Goal: Task Accomplishment & Management: Complete application form

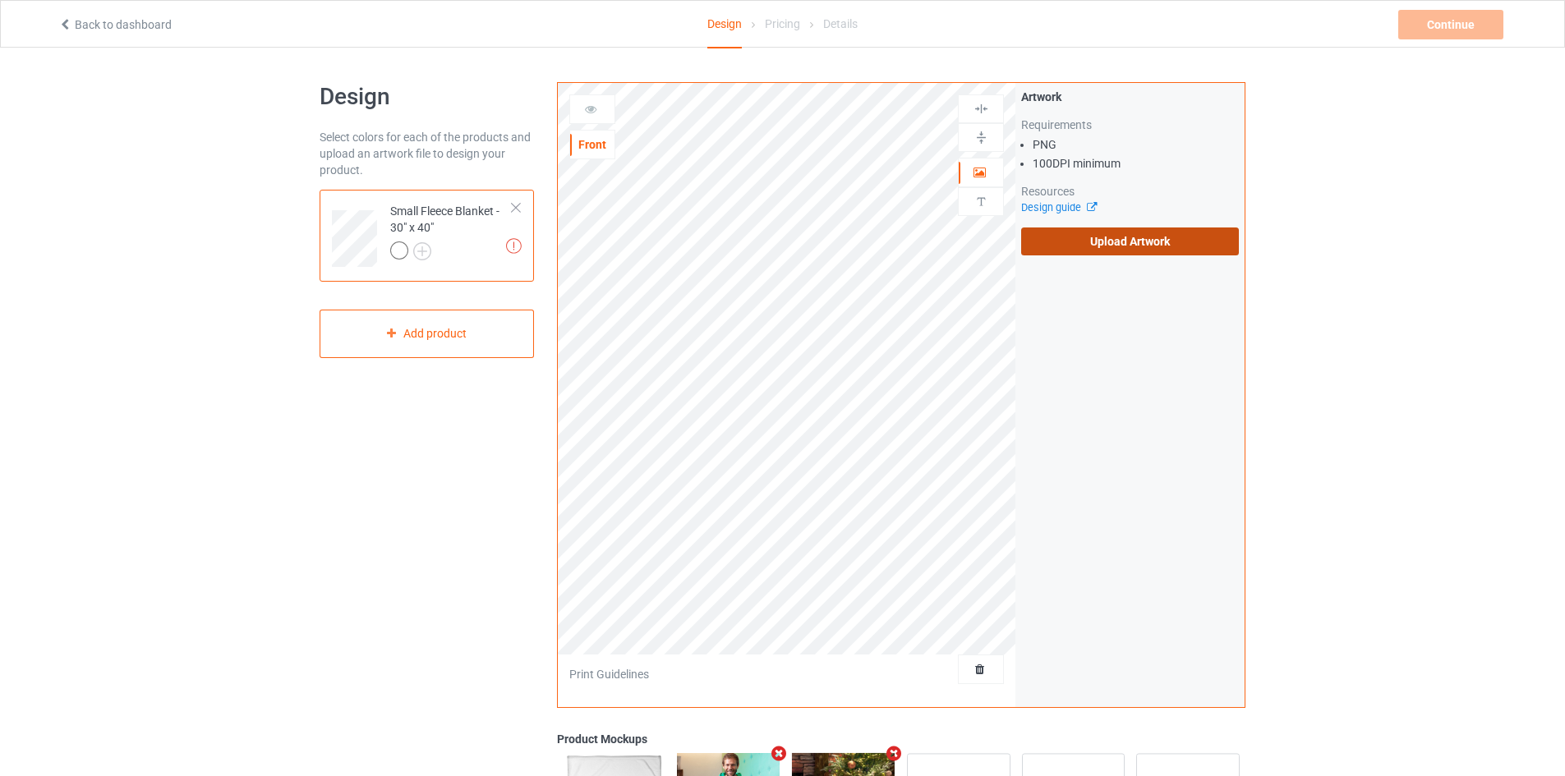
click at [1147, 235] on label "Upload Artwork" at bounding box center [1130, 242] width 218 height 28
click at [0, 0] on input "Upload Artwork" at bounding box center [0, 0] width 0 height 0
click at [1047, 242] on label "Upload Artwork" at bounding box center [1130, 242] width 218 height 28
click at [0, 0] on input "Upload Artwork" at bounding box center [0, 0] width 0 height 0
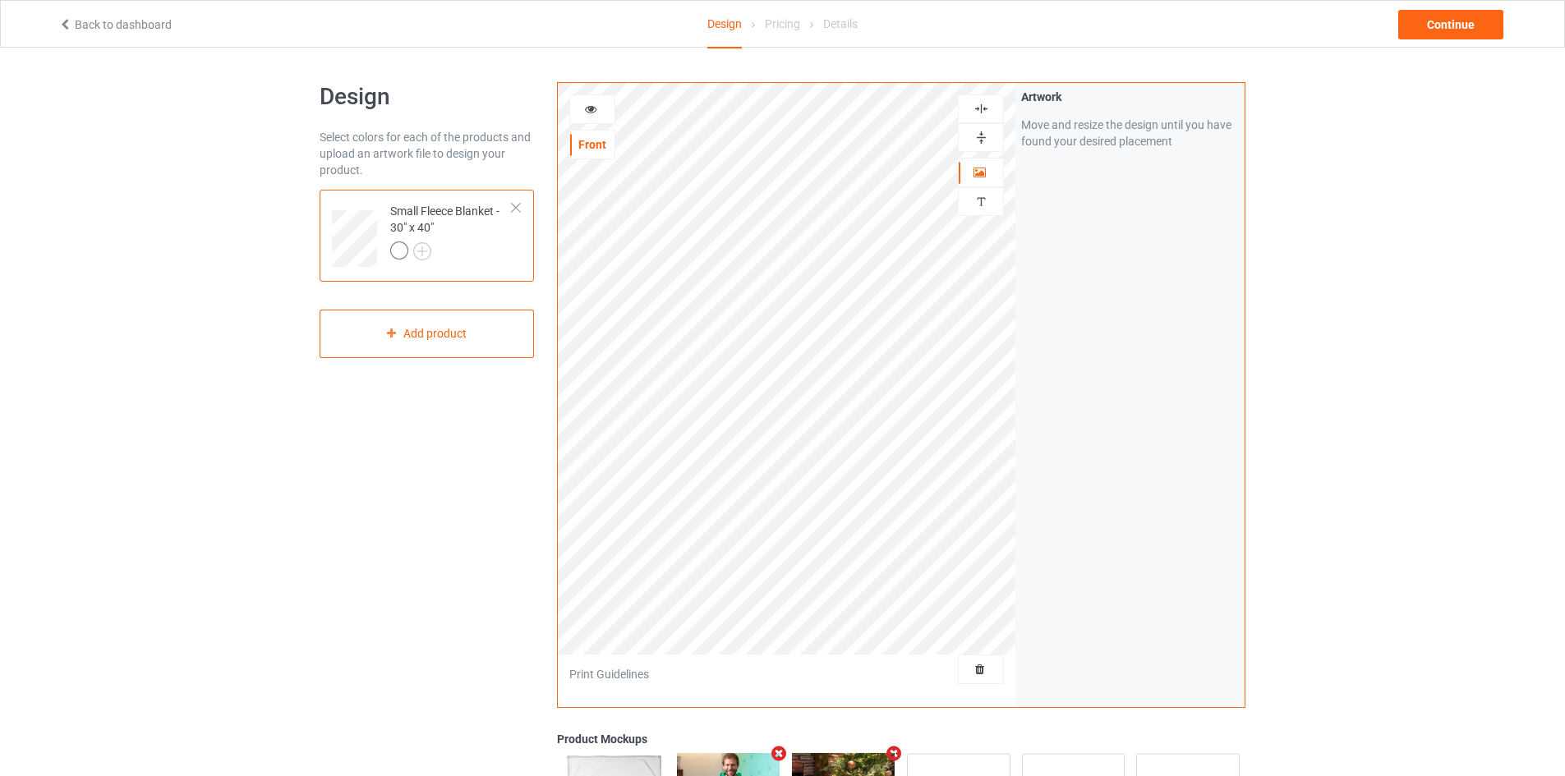
click at [978, 139] on img at bounding box center [982, 138] width 16 height 16
click at [977, 100] on div at bounding box center [981, 108] width 46 height 29
click at [1482, 7] on div "Back to dashboard Design Pricing Details Continue" at bounding box center [783, 24] width 1472 height 46
click at [1476, 16] on div "Continue" at bounding box center [1450, 25] width 105 height 30
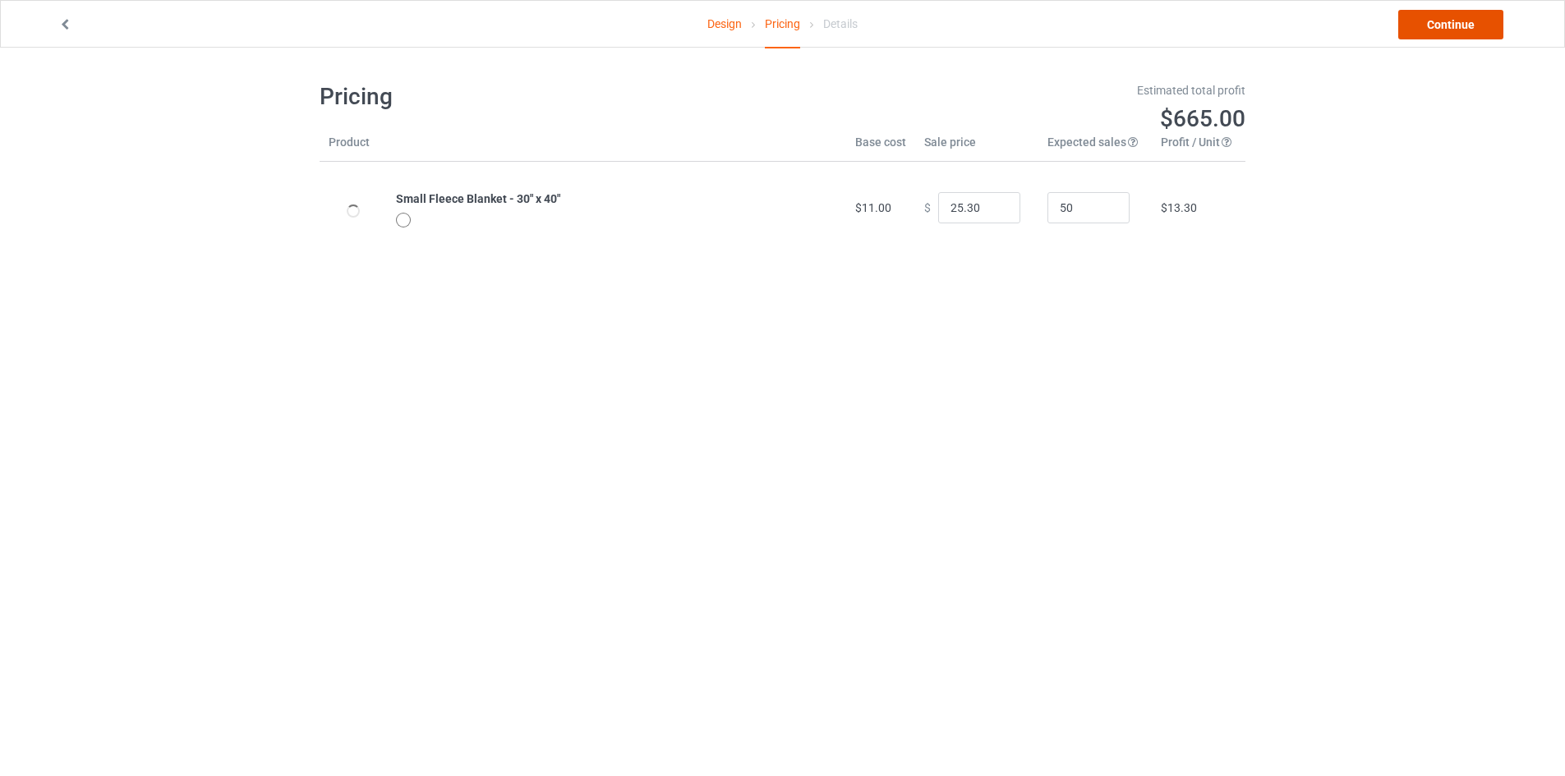
click at [1456, 27] on link "Continue" at bounding box center [1450, 25] width 105 height 30
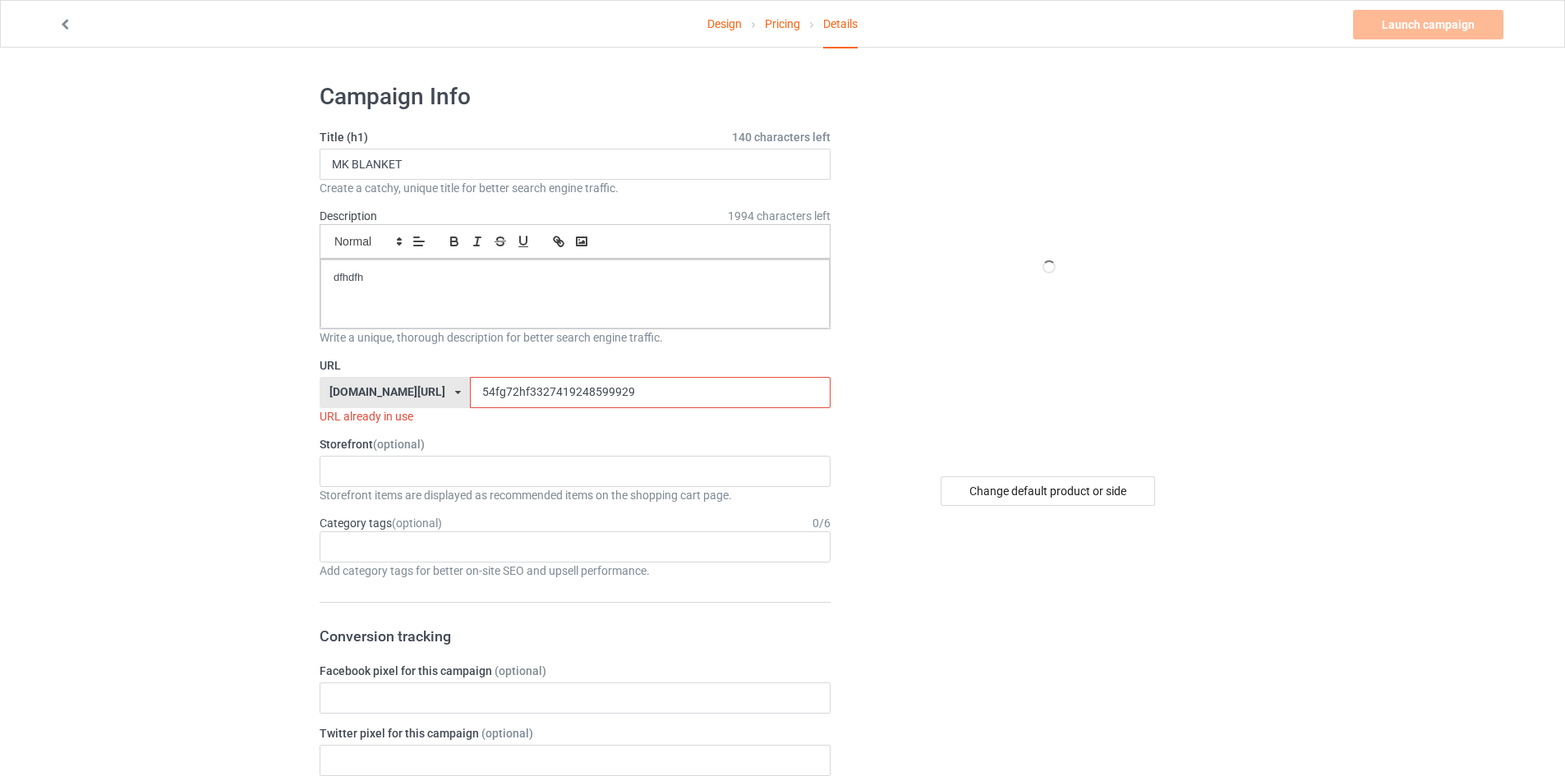
click at [492, 397] on input "54fg72hf3327419248599929" at bounding box center [650, 392] width 360 height 31
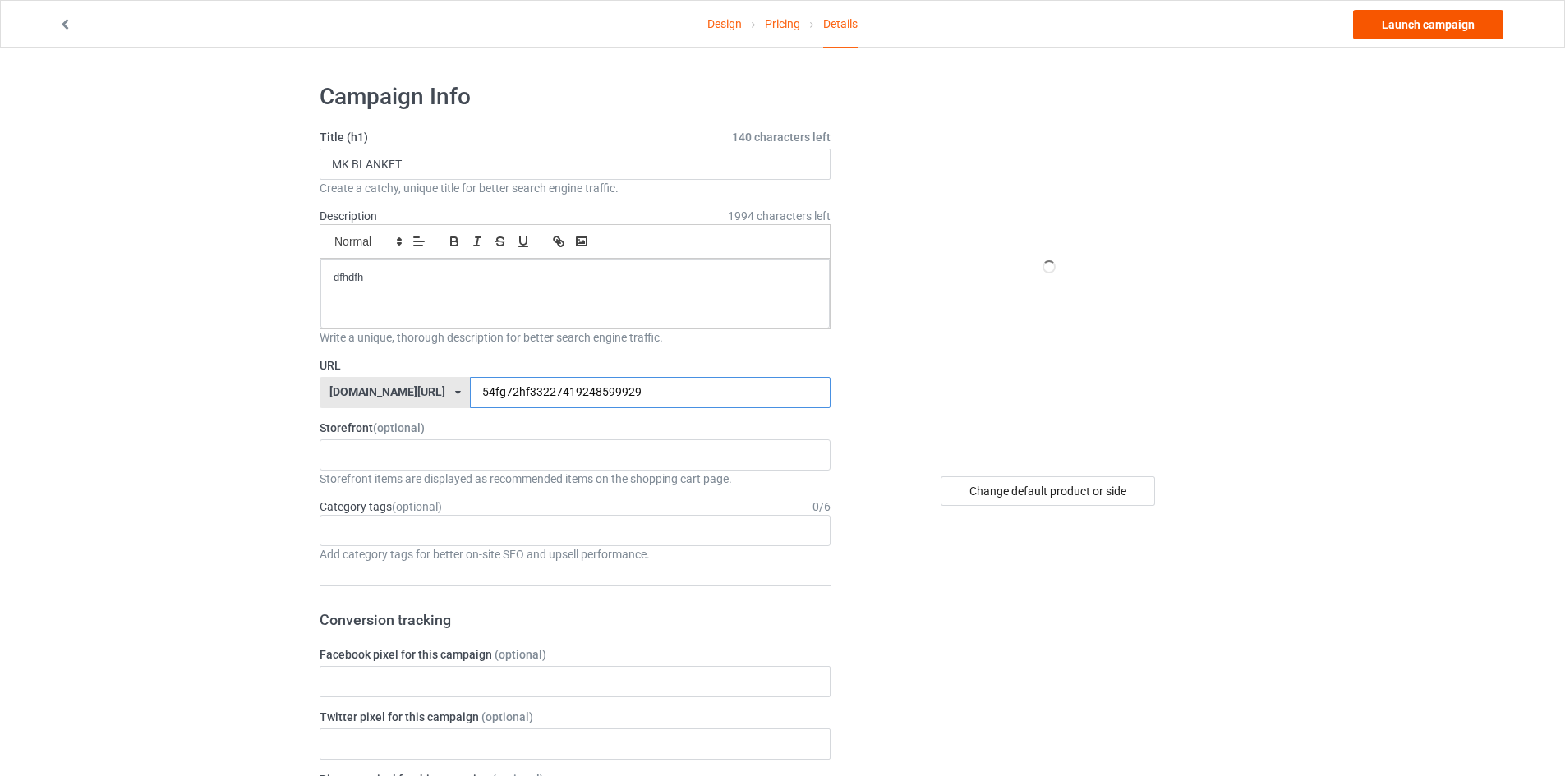
type input "54fg72hf33227419248599929"
click at [1458, 20] on link "Launch campaign" at bounding box center [1428, 25] width 150 height 30
